Goal: Navigation & Orientation: Find specific page/section

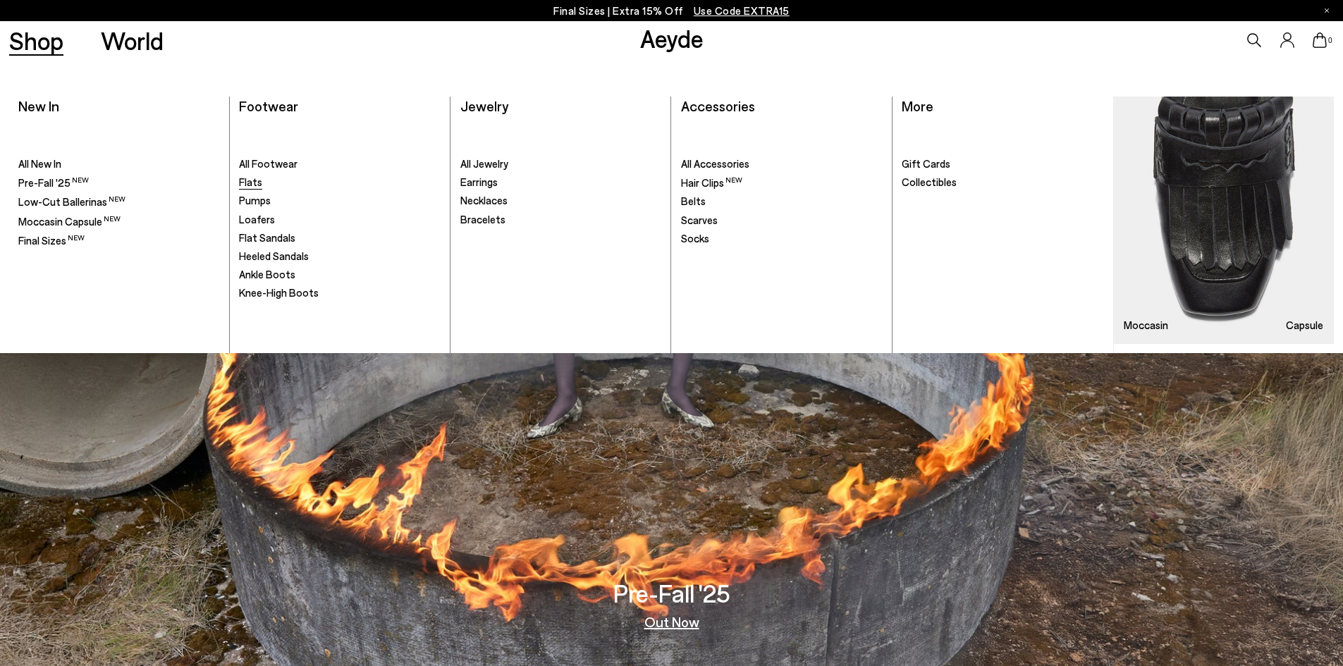
click at [246, 185] on span "Flats" at bounding box center [250, 182] width 23 height 13
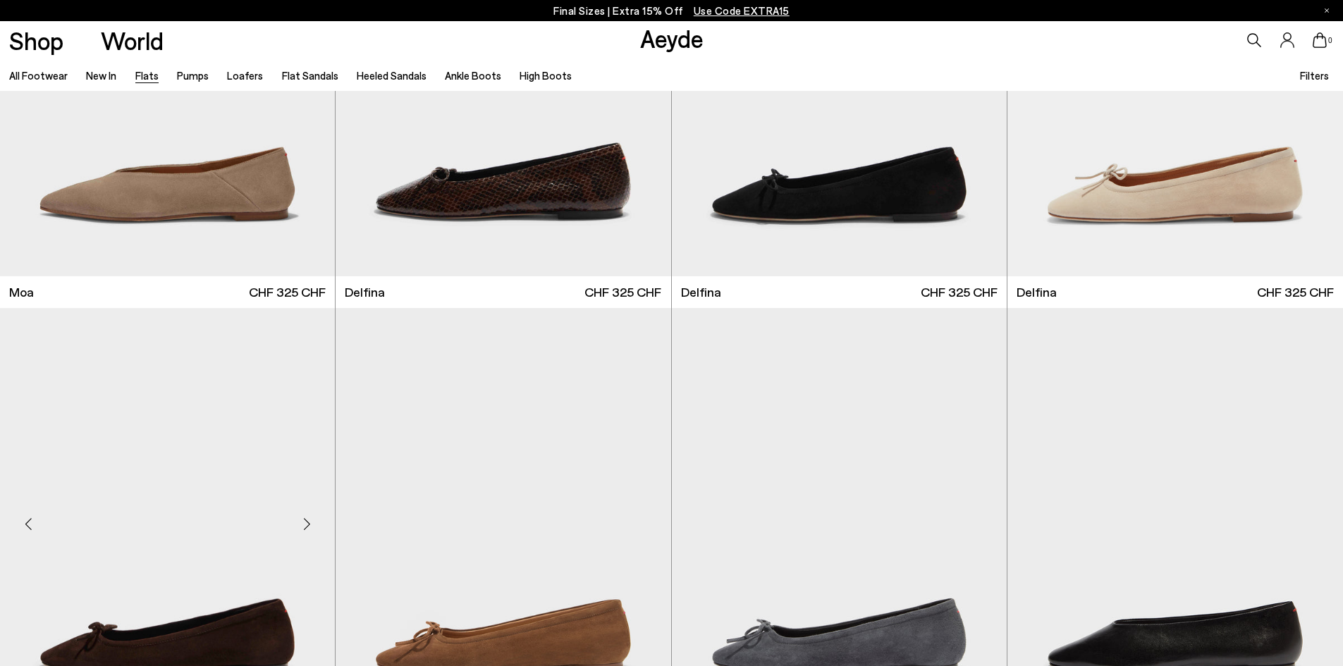
scroll to position [3525, 0]
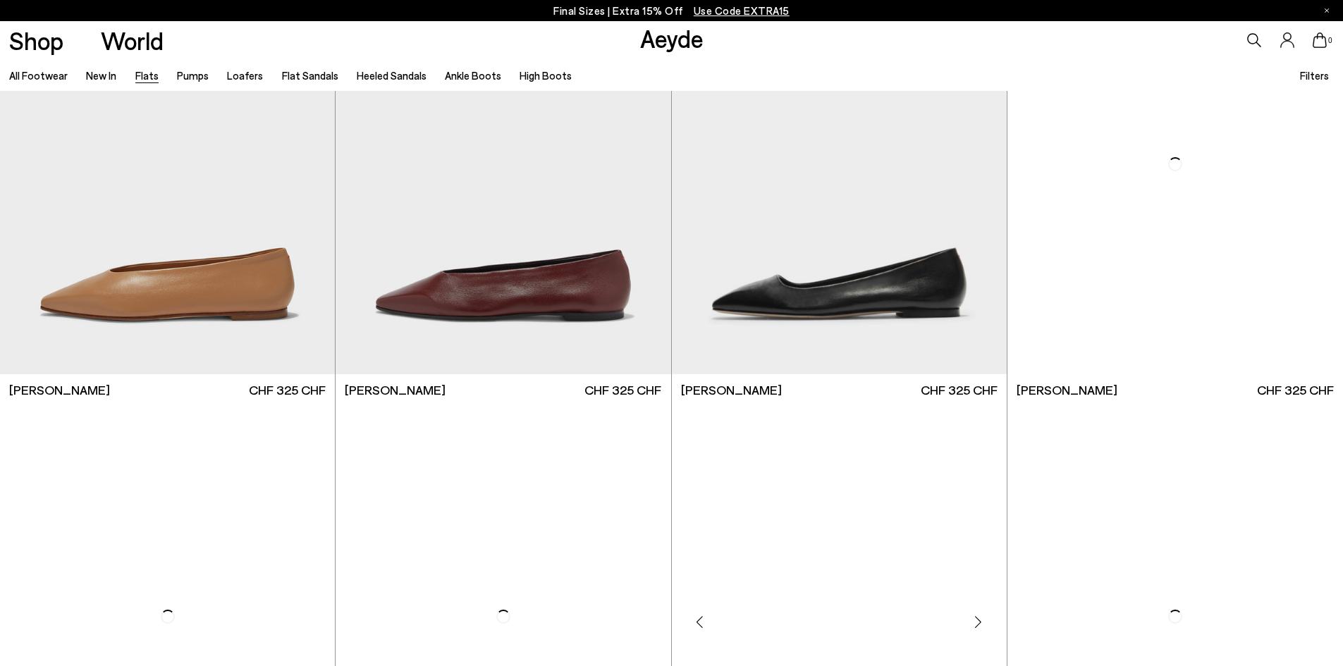
scroll to position [5993, 0]
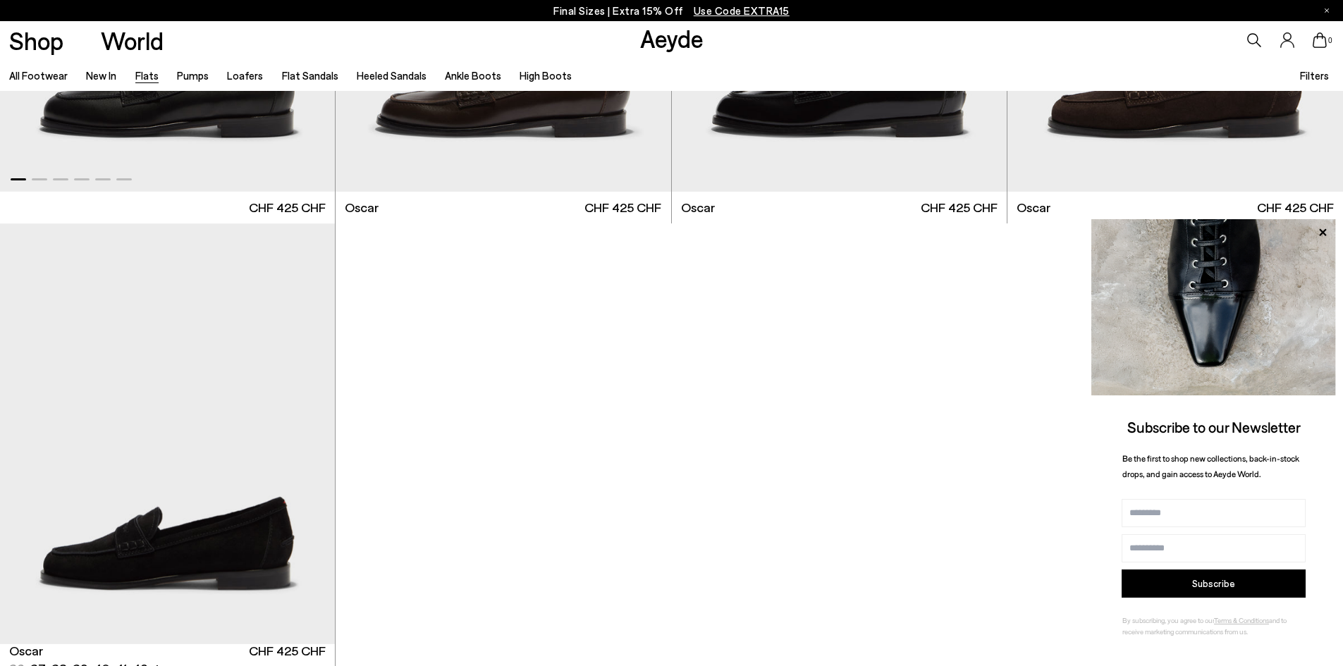
scroll to position [9166, 0]
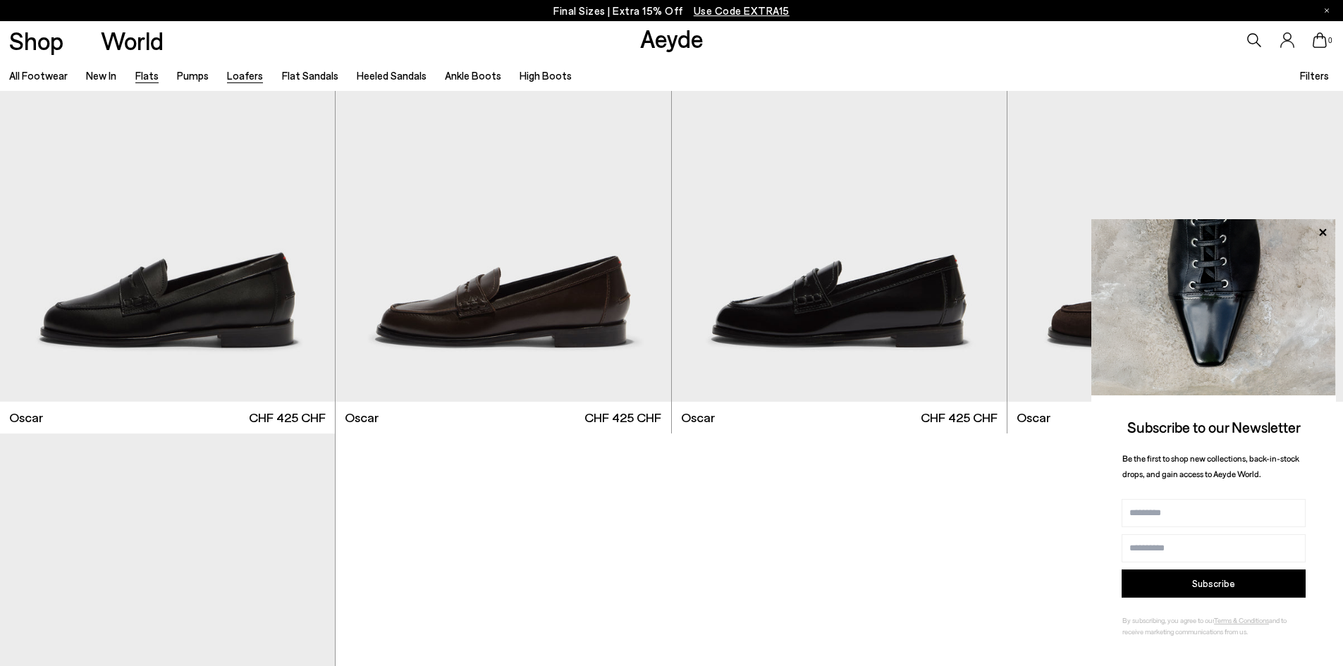
click at [233, 78] on link "Loafers" at bounding box center [245, 75] width 36 height 13
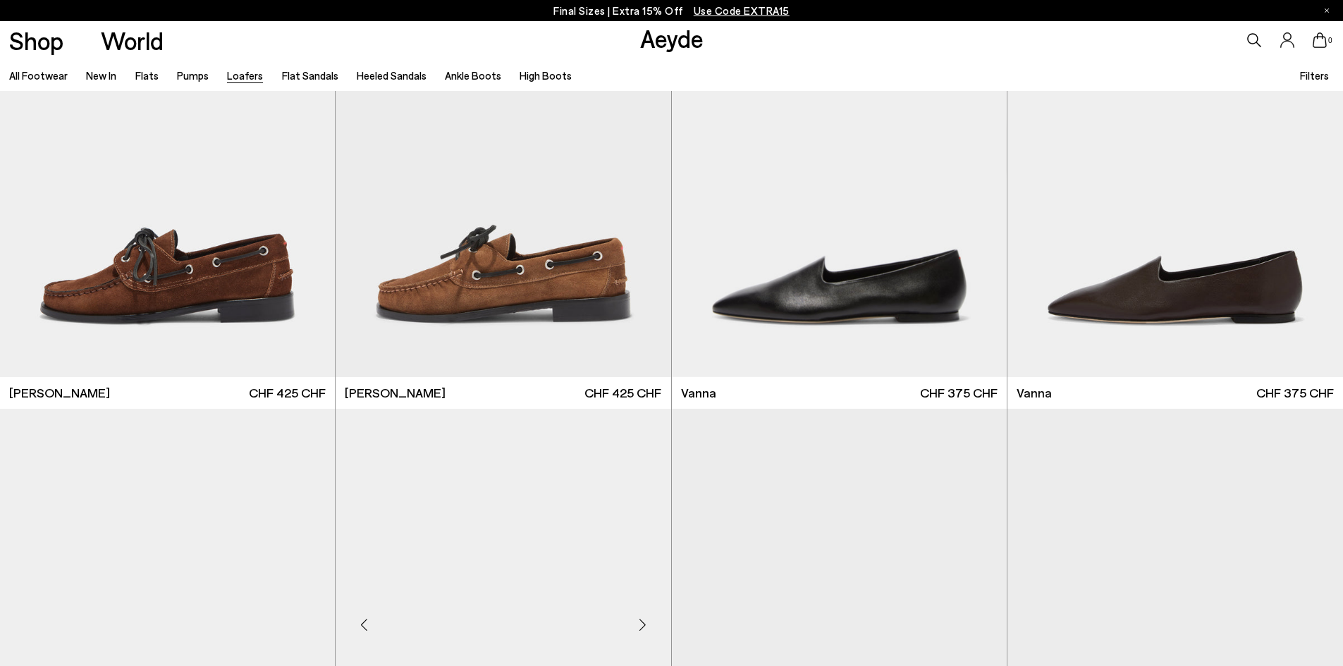
scroll to position [2186, 0]
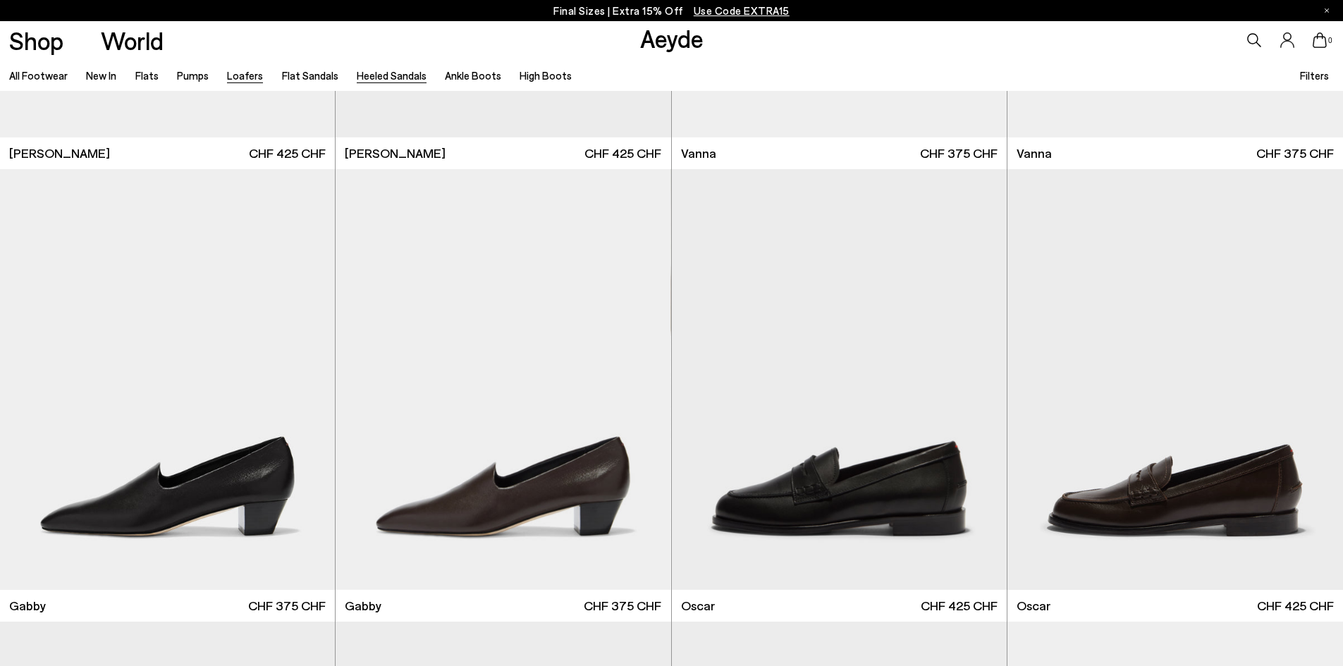
click at [374, 72] on link "Heeled Sandals" at bounding box center [392, 75] width 70 height 13
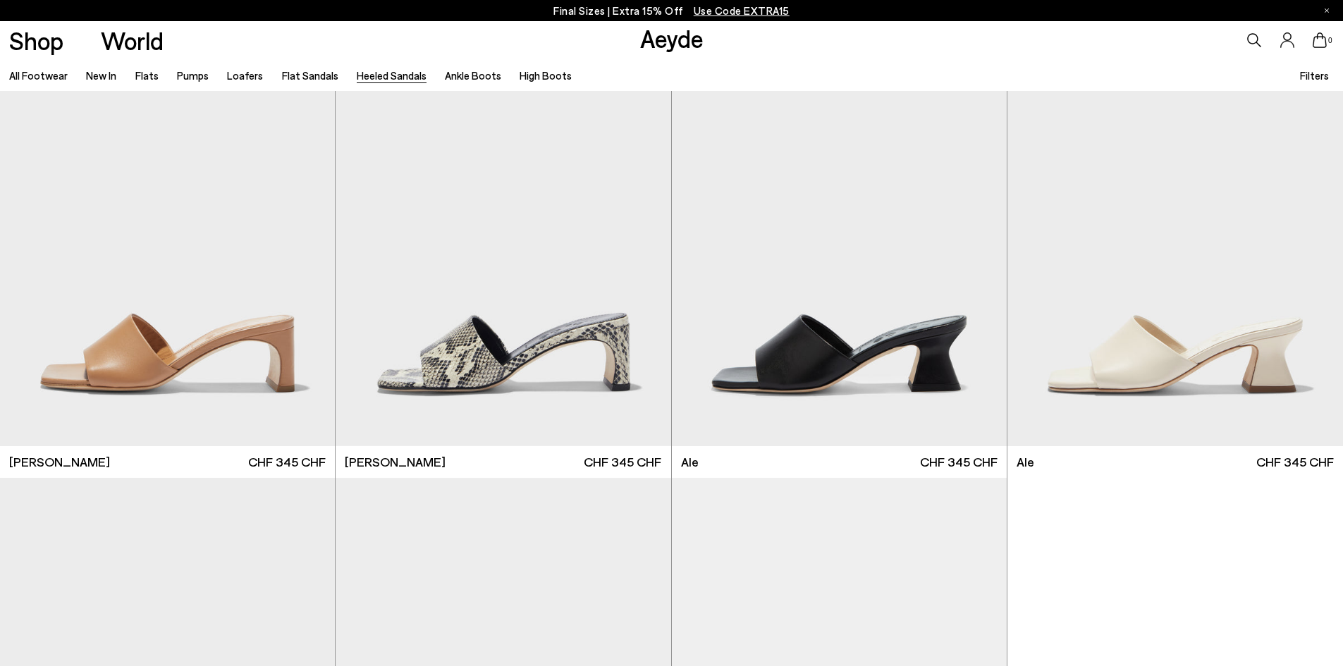
scroll to position [3666, 0]
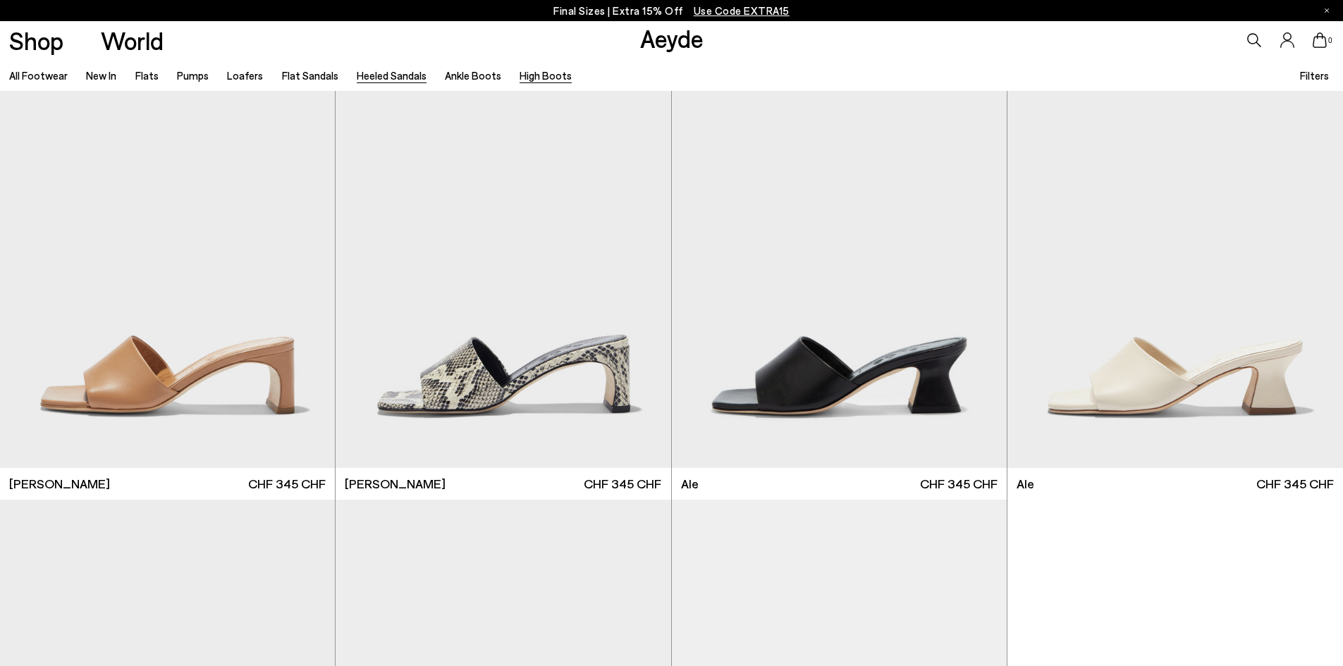
click at [520, 71] on link "High Boots" at bounding box center [546, 75] width 52 height 13
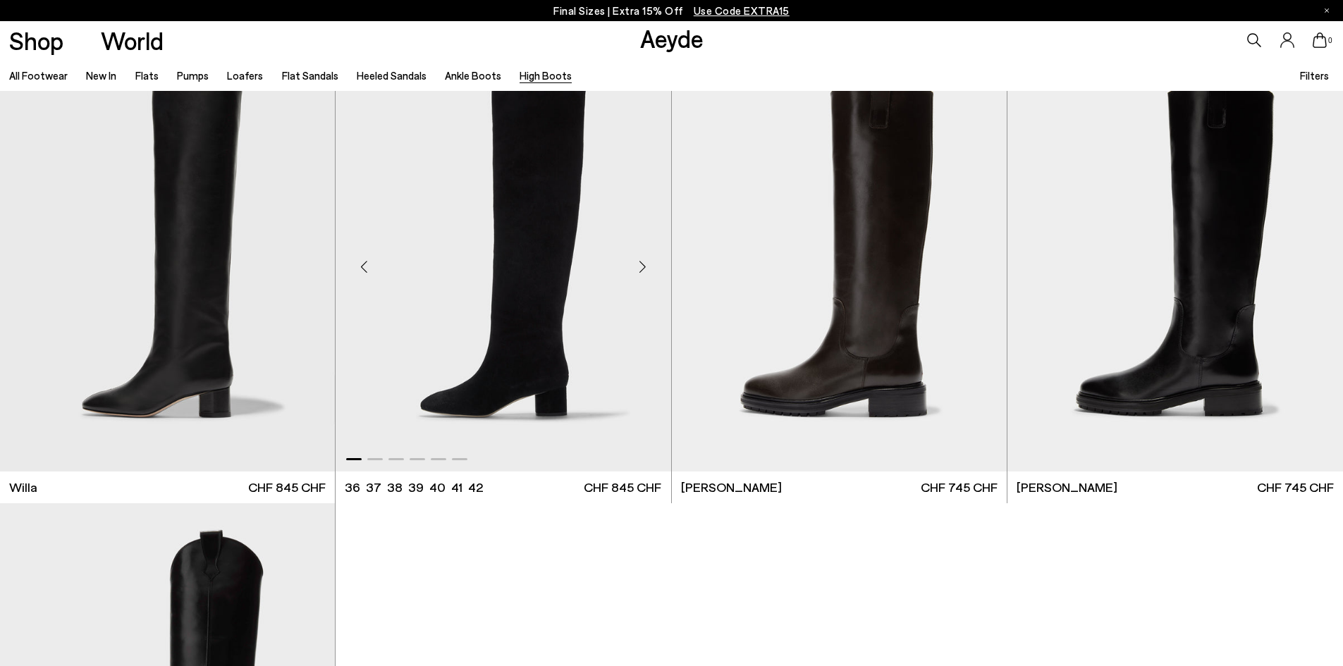
scroll to position [846, 0]
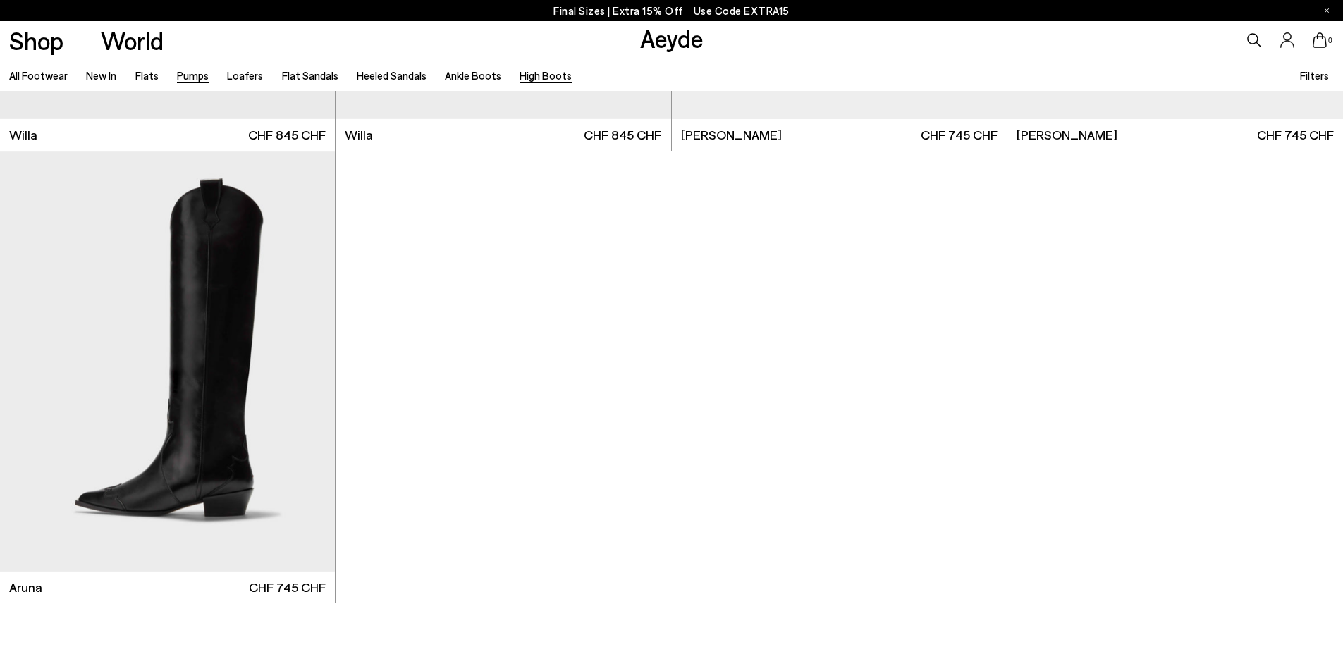
click at [182, 72] on link "Pumps" at bounding box center [193, 75] width 32 height 13
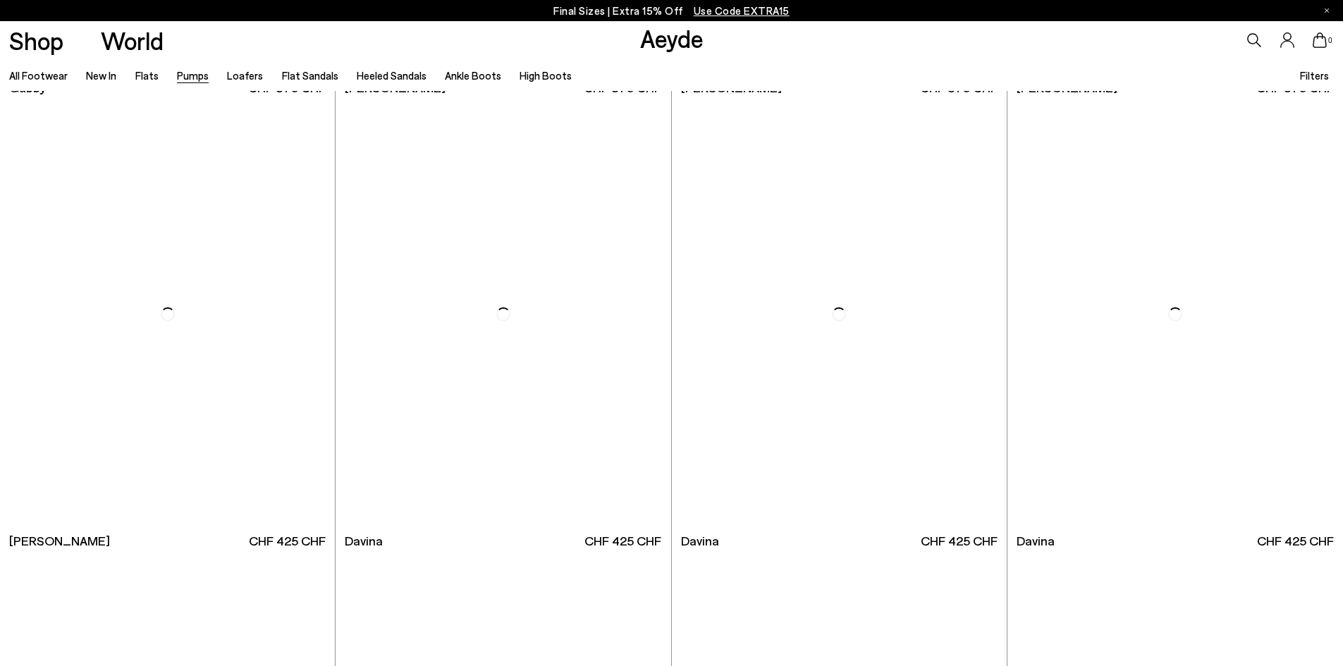
scroll to position [3384, 0]
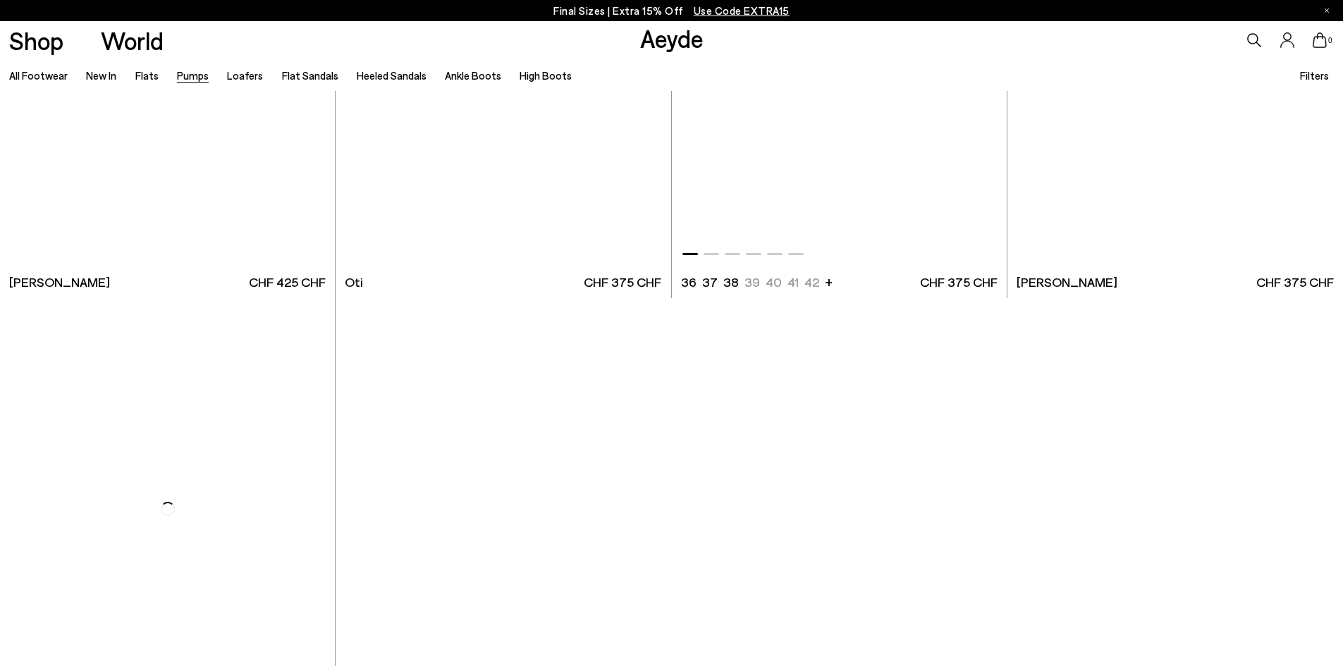
scroll to position [7685, 0]
